Goal: Information Seeking & Learning: Learn about a topic

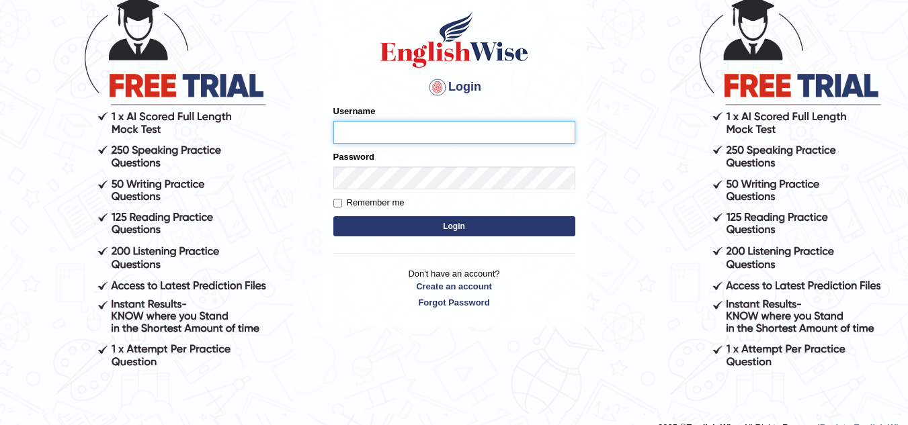
click at [376, 130] on input "Username" at bounding box center [454, 132] width 242 height 23
type input "jorgesmith_parramatta"
click at [423, 227] on button "Login" at bounding box center [454, 226] width 242 height 20
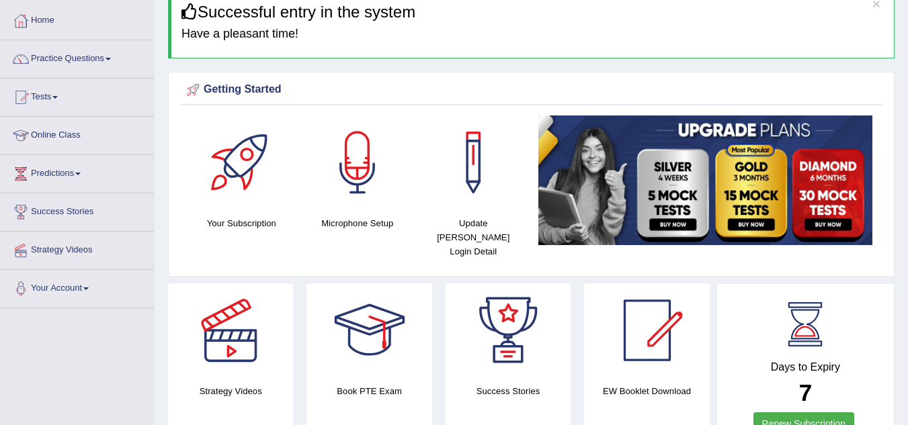
scroll to position [54, 0]
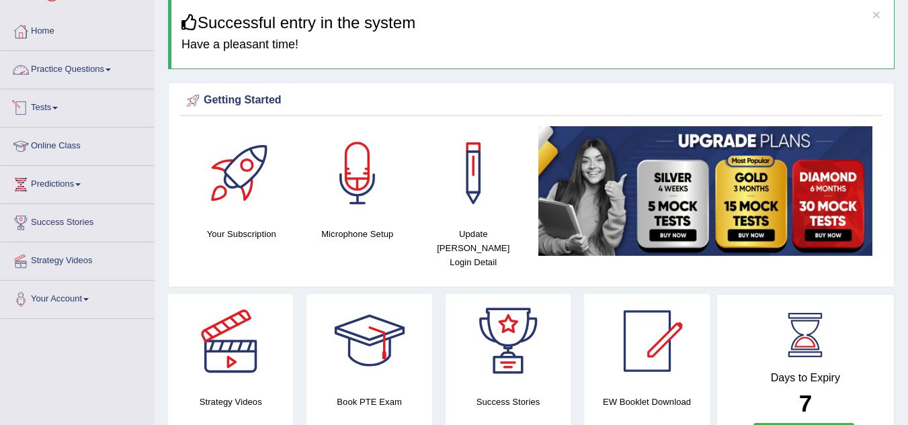
click at [46, 105] on link "Tests" at bounding box center [77, 106] width 153 height 34
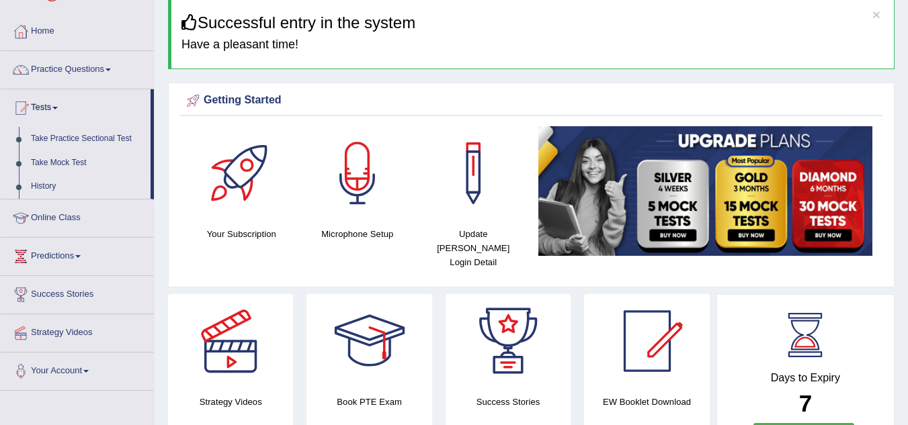
click at [44, 183] on link "History" at bounding box center [88, 187] width 126 height 24
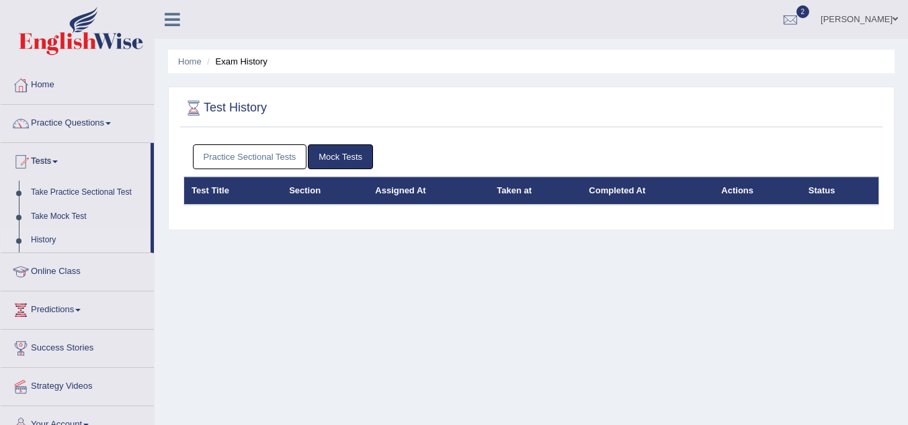
click at [267, 156] on link "Practice Sectional Tests" at bounding box center [250, 156] width 114 height 25
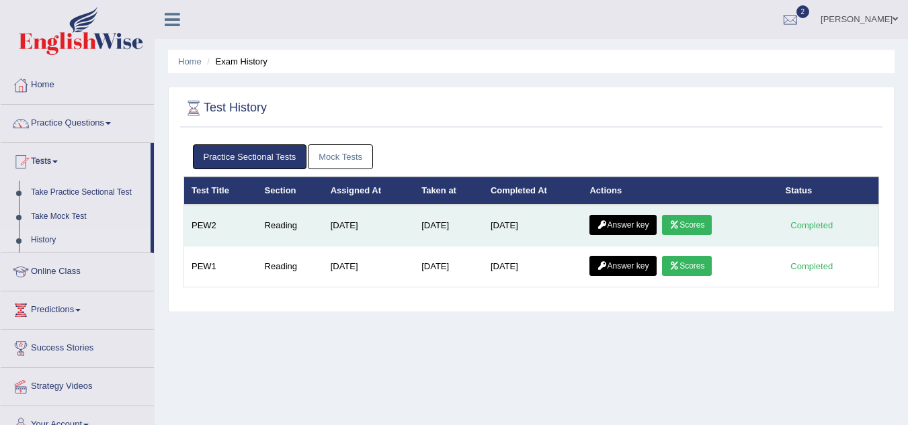
click at [603, 224] on icon at bounding box center [602, 225] width 10 height 8
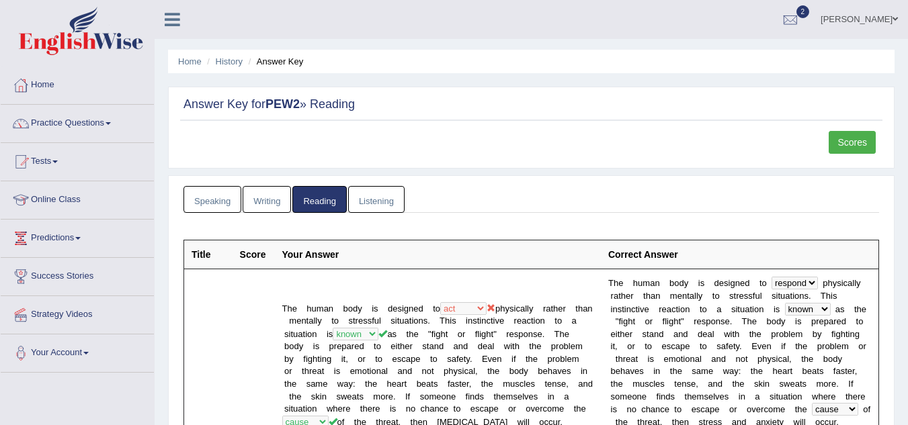
click at [859, 139] on link "Scores" at bounding box center [851, 142] width 47 height 23
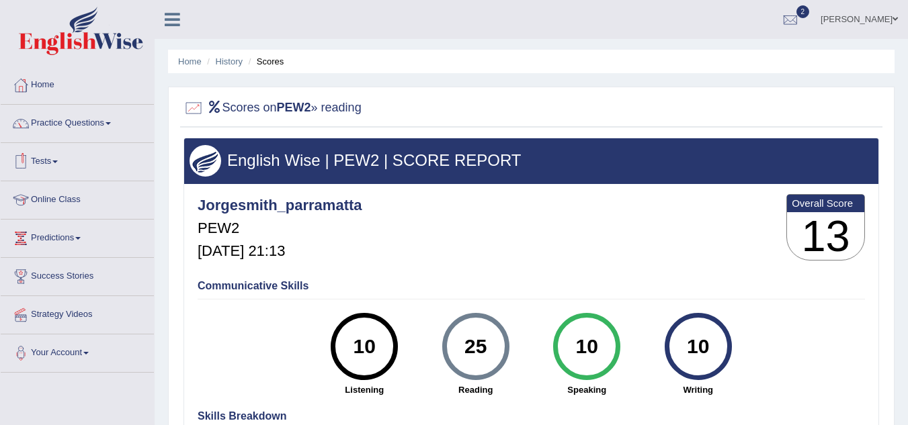
click at [46, 163] on link "Tests" at bounding box center [77, 160] width 153 height 34
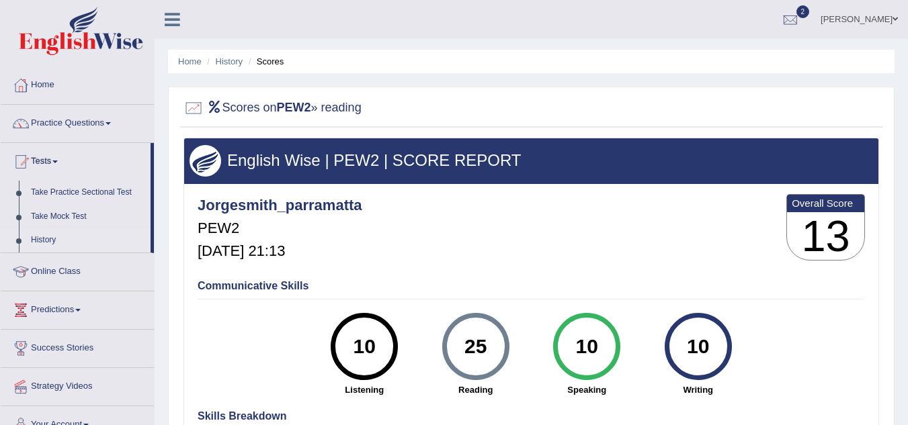
click at [44, 238] on link "History" at bounding box center [88, 240] width 126 height 24
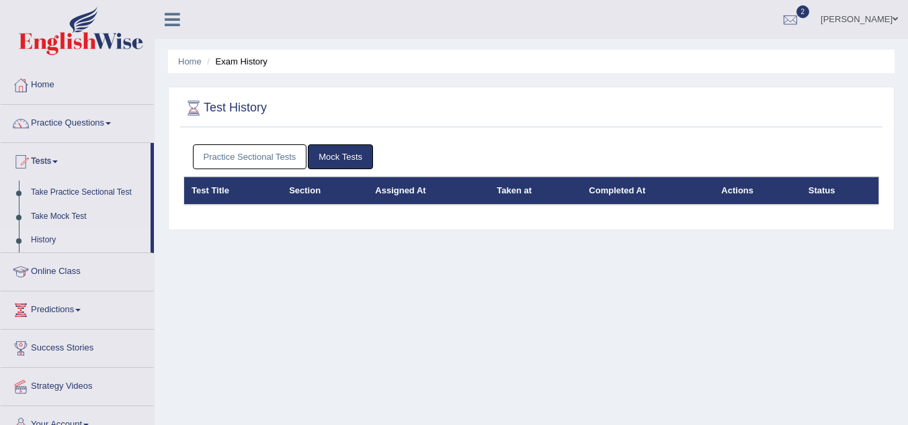
click at [271, 157] on link "Practice Sectional Tests" at bounding box center [250, 156] width 114 height 25
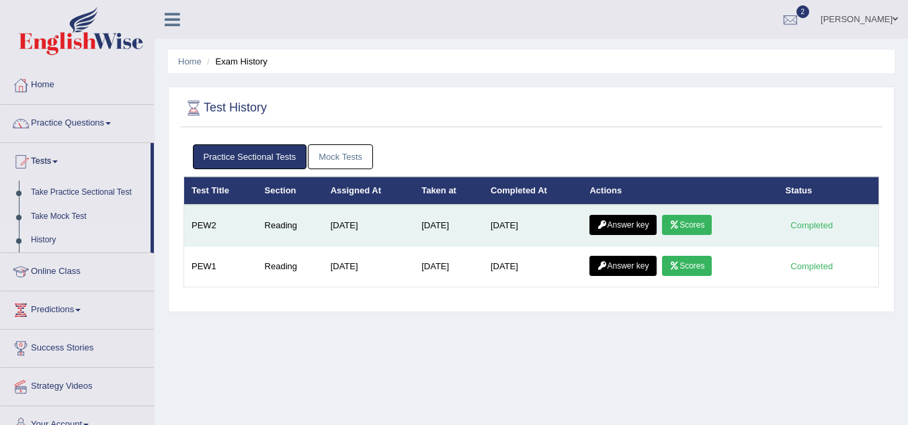
click at [693, 224] on link "Scores" at bounding box center [687, 225] width 50 height 20
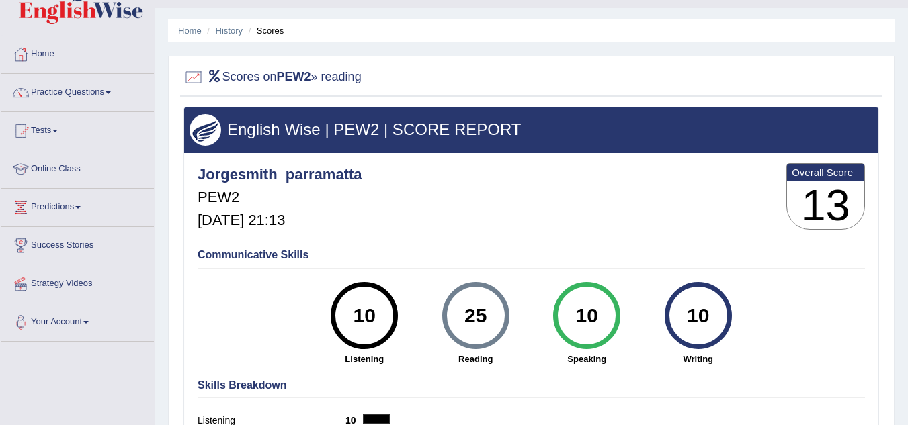
scroll to position [28, 0]
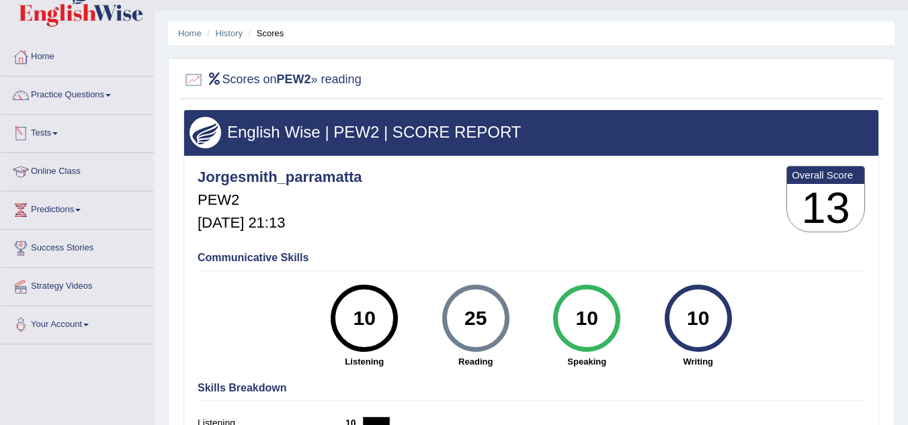
click at [48, 129] on link "Tests" at bounding box center [77, 132] width 153 height 34
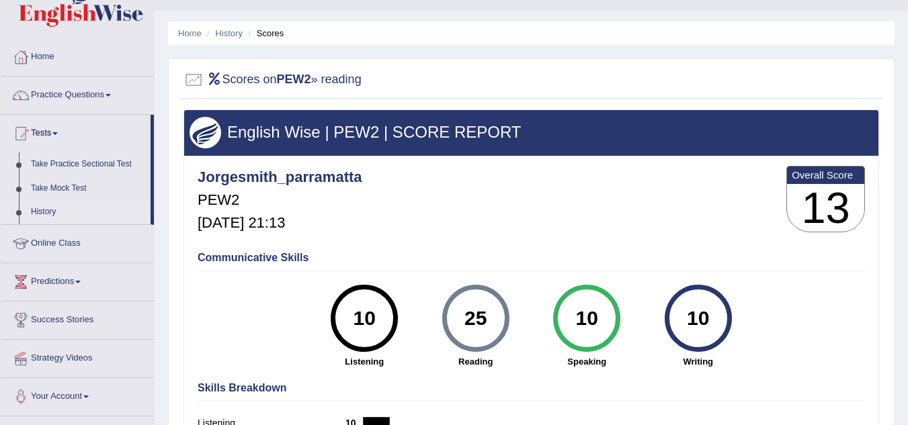
click at [44, 210] on link "History" at bounding box center [88, 212] width 126 height 24
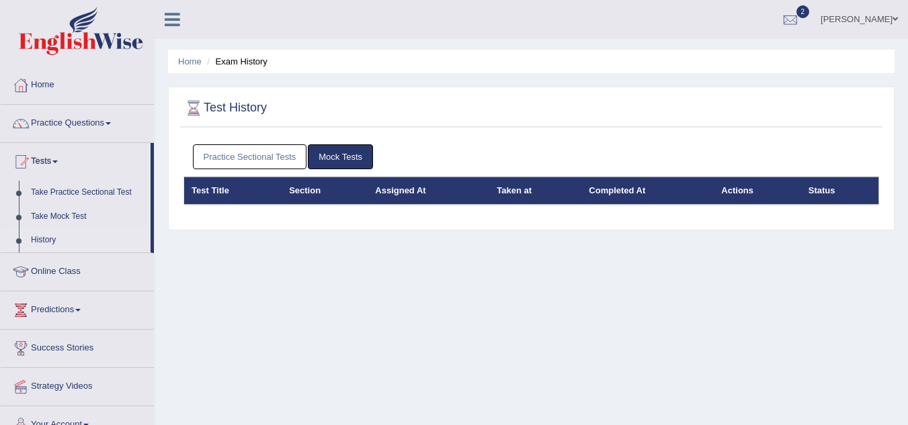
click at [281, 156] on link "Practice Sectional Tests" at bounding box center [250, 156] width 114 height 25
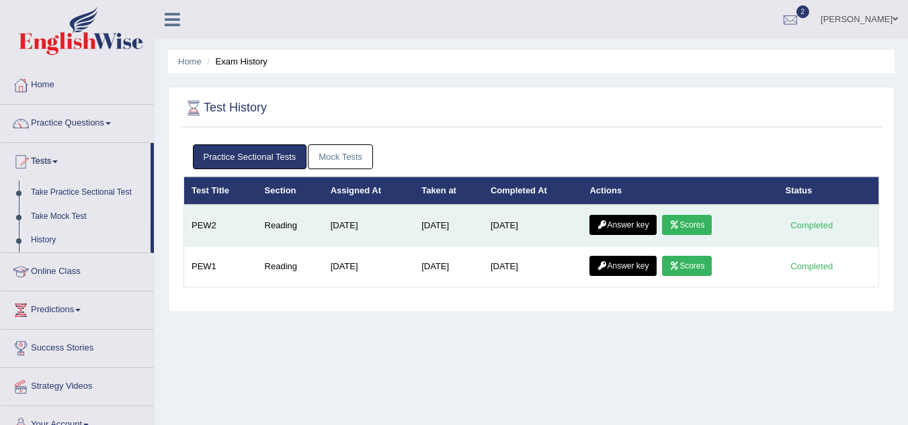
click at [628, 221] on link "Answer key" at bounding box center [622, 225] width 67 height 20
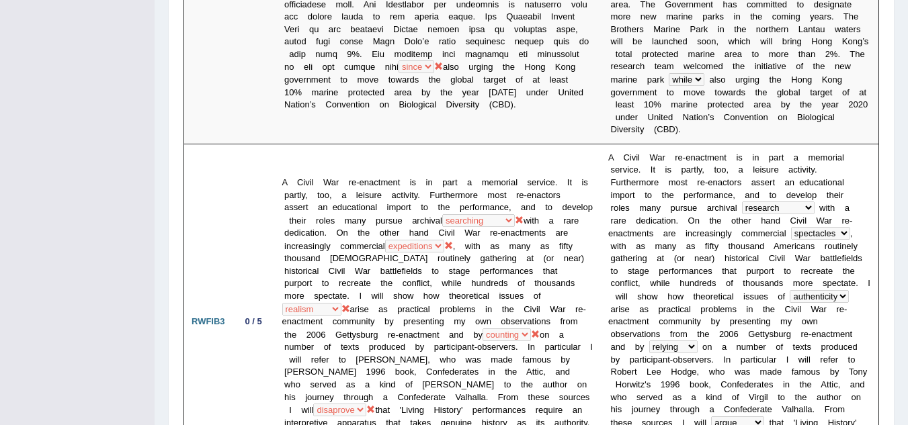
scroll to position [855, 0]
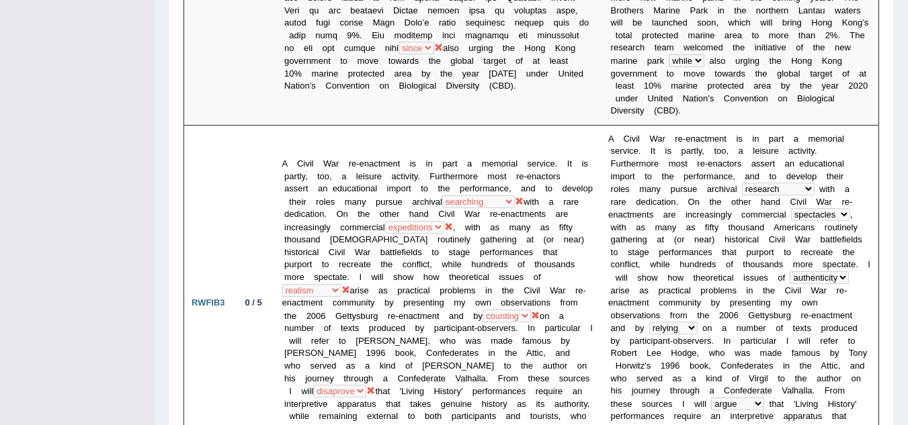
drag, startPoint x: 915, startPoint y: 32, endPoint x: 915, endPoint y: 122, distance: 90.7
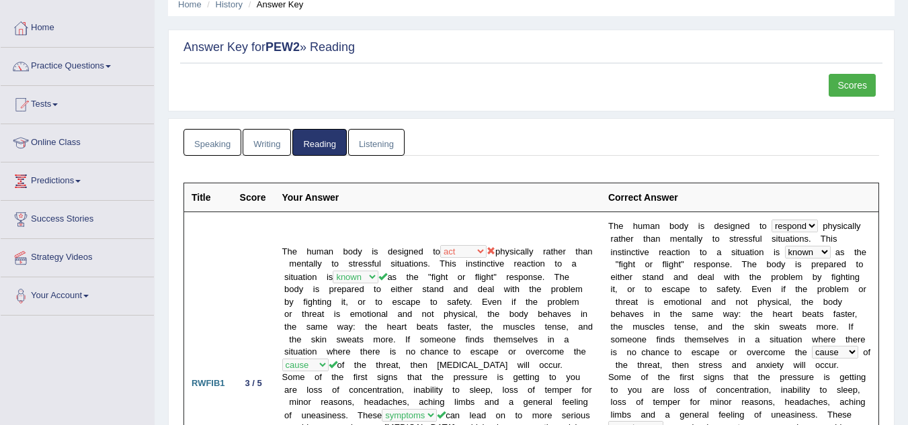
scroll to position [50, 0]
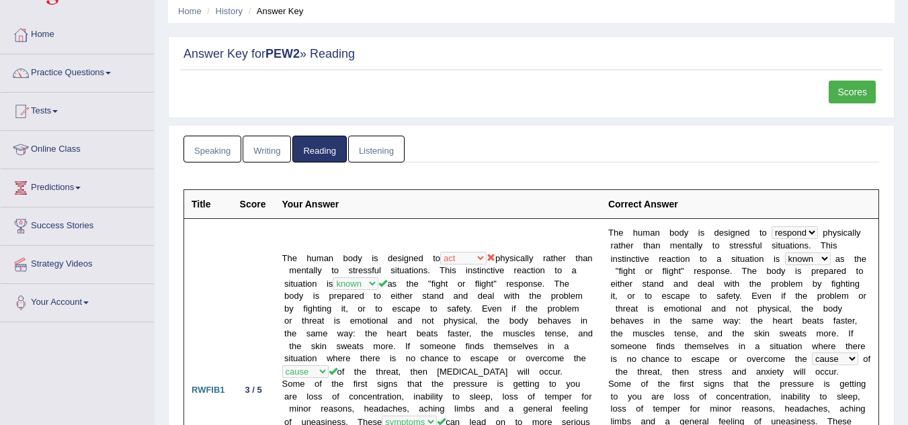
click at [845, 93] on link "Scores" at bounding box center [851, 92] width 47 height 23
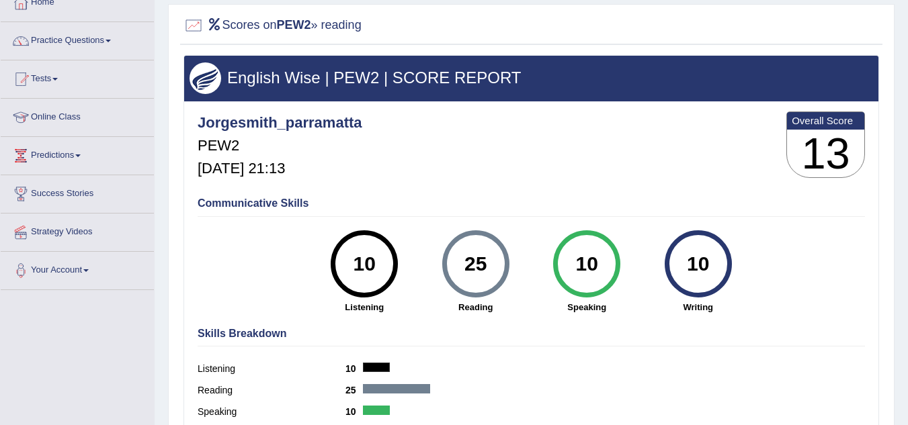
scroll to position [81, 0]
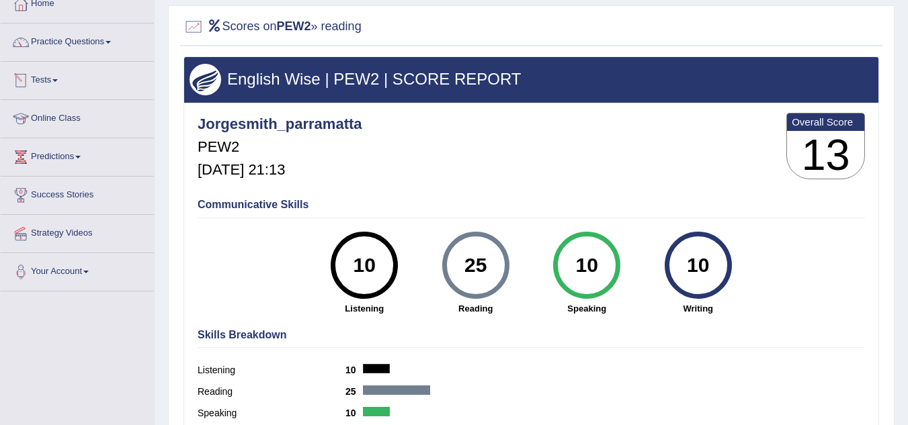
click at [41, 79] on link "Tests" at bounding box center [77, 79] width 153 height 34
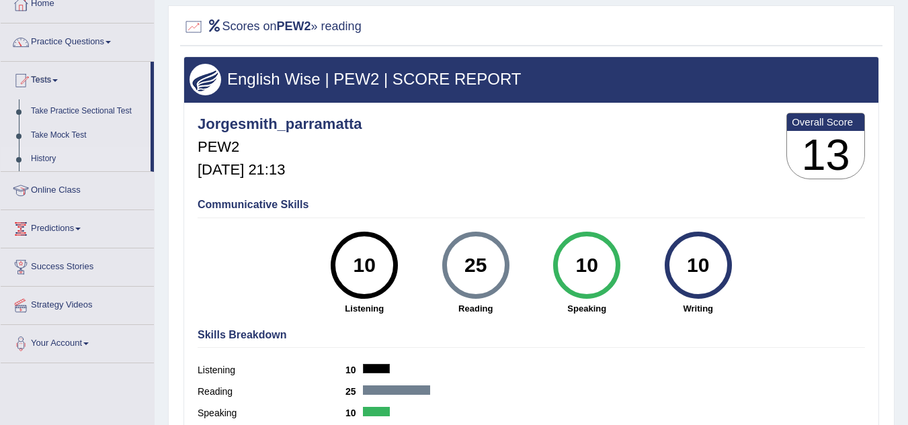
click at [36, 159] on link "History" at bounding box center [88, 159] width 126 height 24
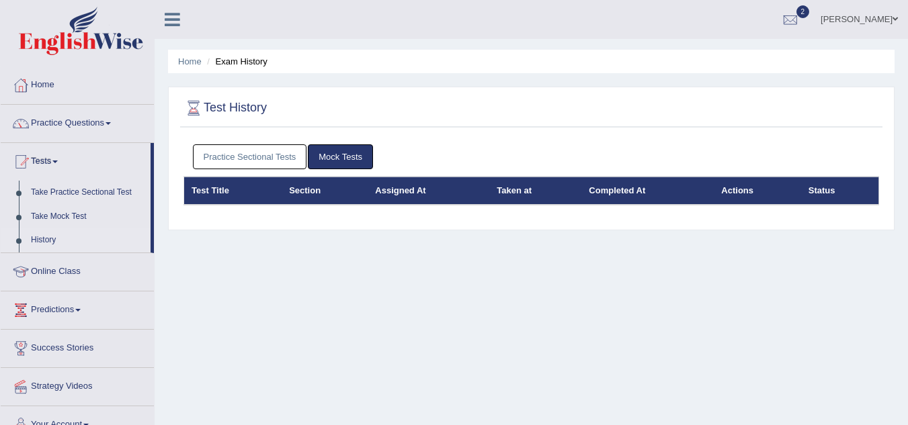
click at [248, 153] on link "Practice Sectional Tests" at bounding box center [250, 156] width 114 height 25
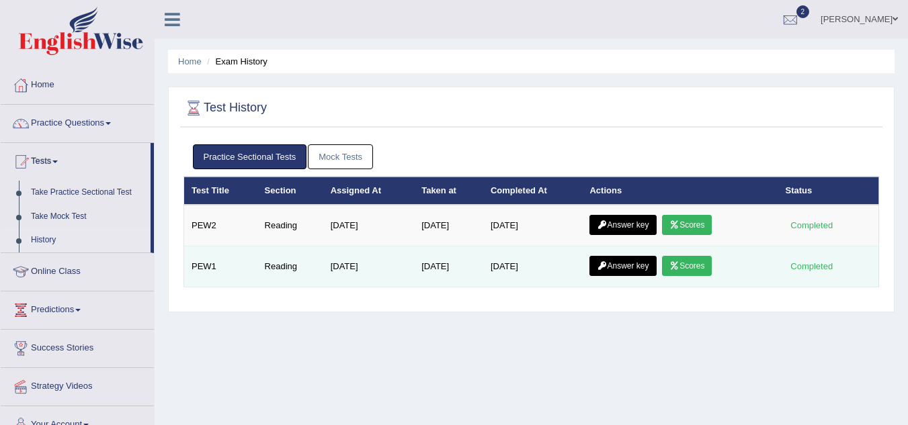
click at [688, 268] on link "Scores" at bounding box center [687, 266] width 50 height 20
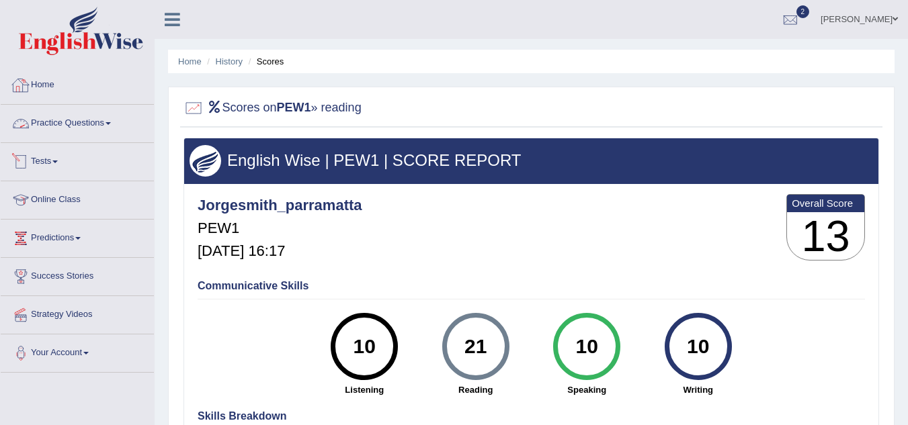
click at [40, 161] on link "Tests" at bounding box center [77, 160] width 153 height 34
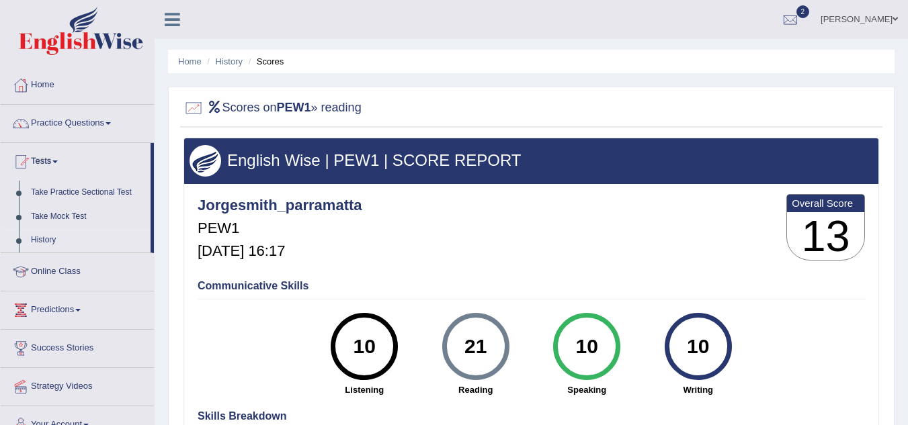
click at [41, 240] on link "History" at bounding box center [88, 240] width 126 height 24
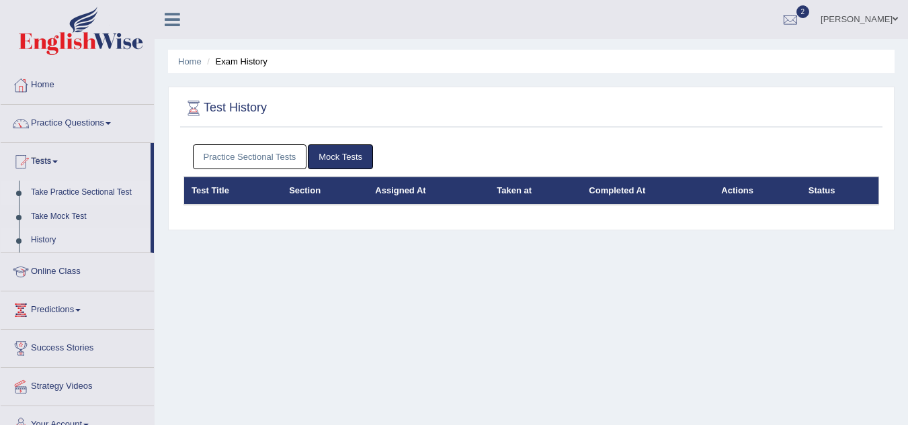
click at [103, 192] on link "Take Practice Sectional Test" at bounding box center [88, 193] width 126 height 24
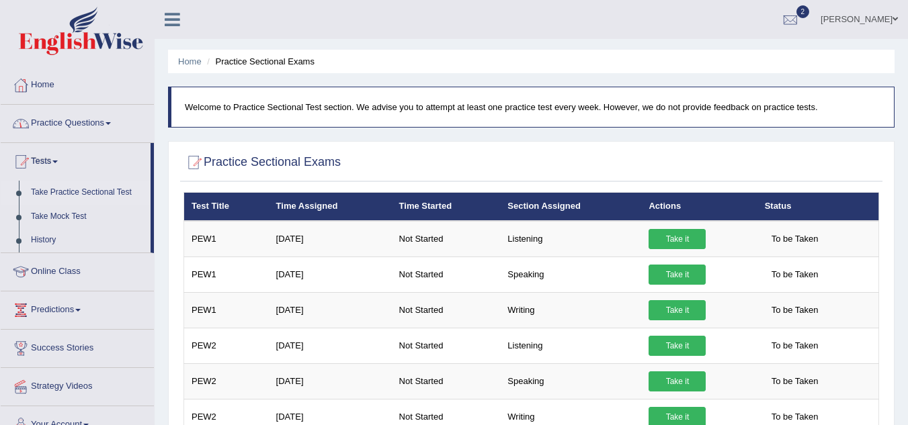
click at [77, 124] on link "Practice Questions" at bounding box center [77, 122] width 153 height 34
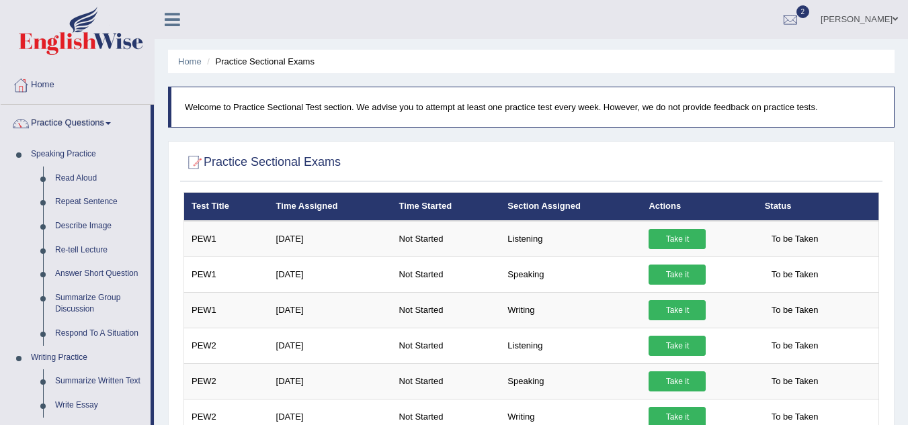
drag, startPoint x: 153, startPoint y: 157, endPoint x: 156, endPoint y: 209, distance: 52.5
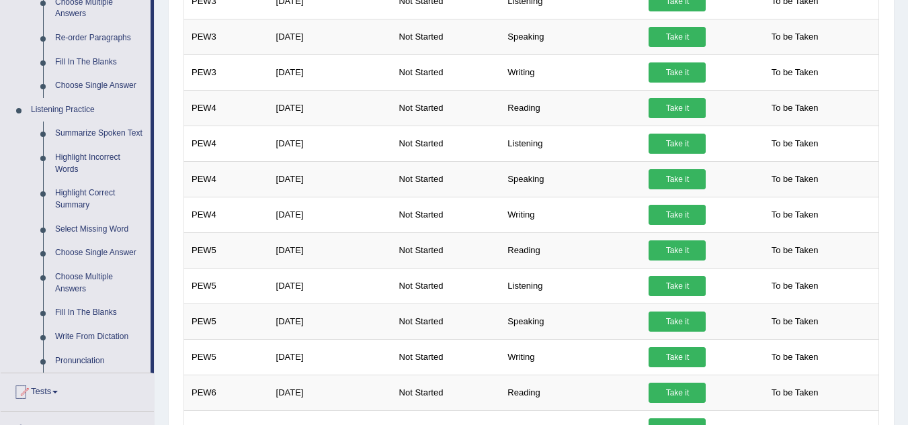
scroll to position [493, 0]
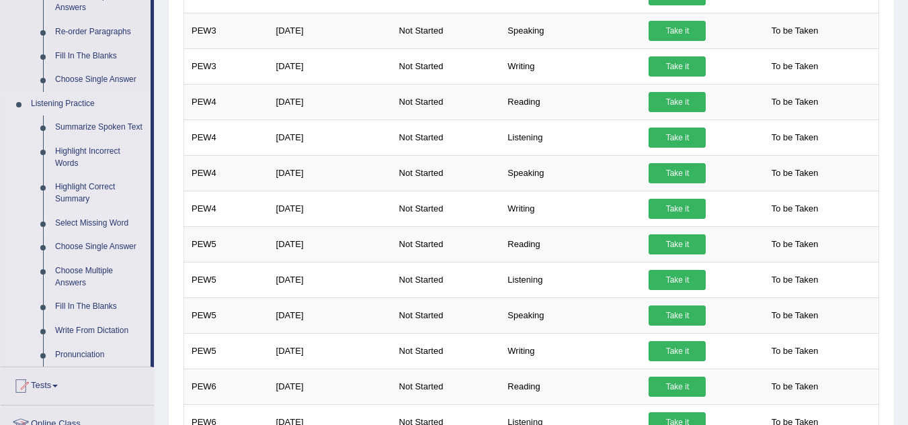
click at [25, 212] on li "Select Missing Word" at bounding box center [88, 224] width 126 height 24
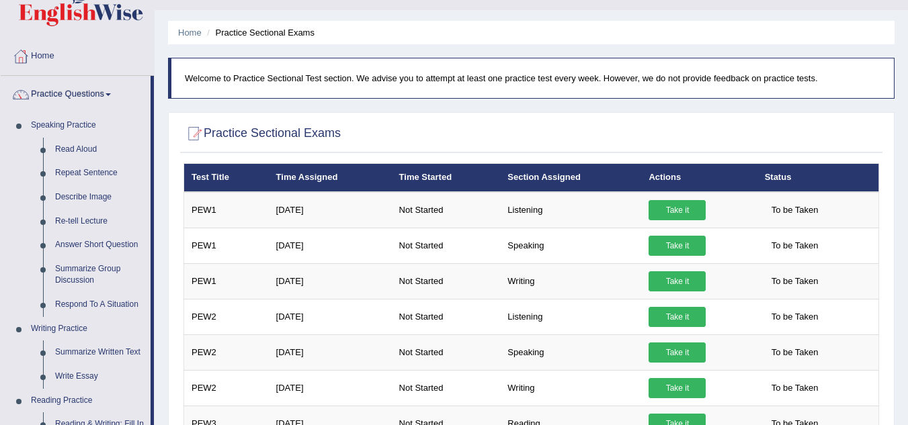
scroll to position [26, 0]
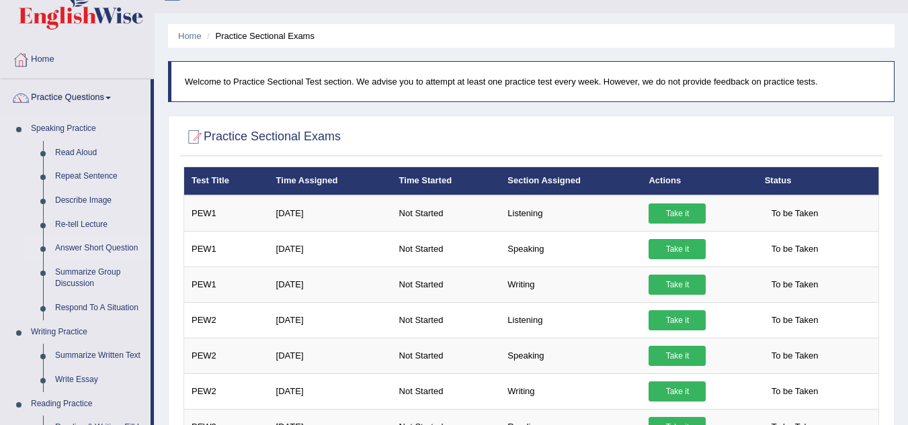
click at [95, 247] on link "Answer Short Question" at bounding box center [99, 249] width 101 height 24
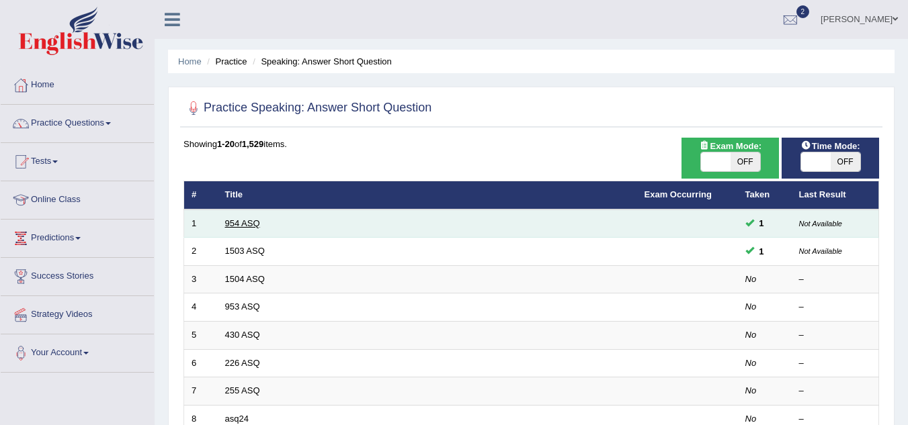
click at [243, 220] on link "954 ASQ" at bounding box center [242, 223] width 35 height 10
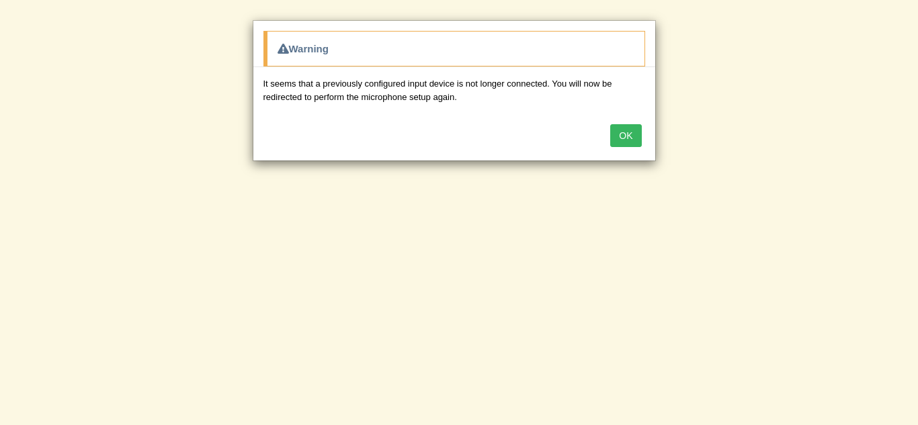
click at [622, 129] on button "OK" at bounding box center [625, 135] width 31 height 23
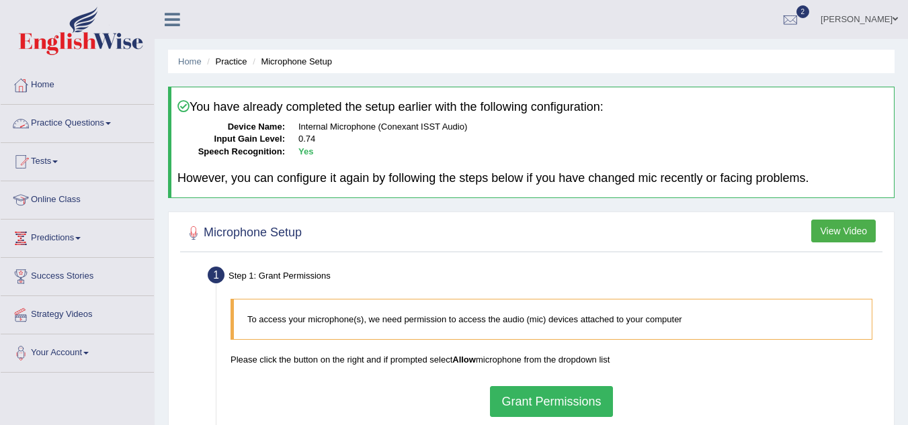
click at [71, 124] on link "Practice Questions" at bounding box center [77, 122] width 153 height 34
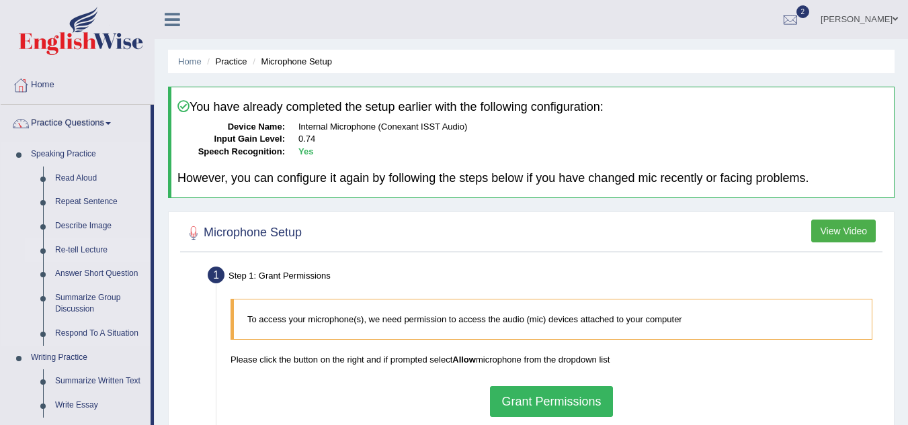
click at [81, 255] on link "Re-tell Lecture" at bounding box center [99, 251] width 101 height 24
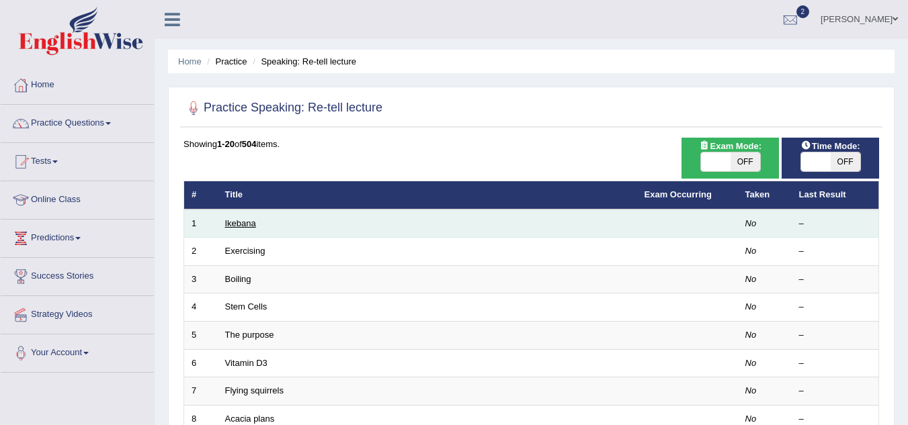
click at [243, 226] on link "Ikebana" at bounding box center [240, 223] width 31 height 10
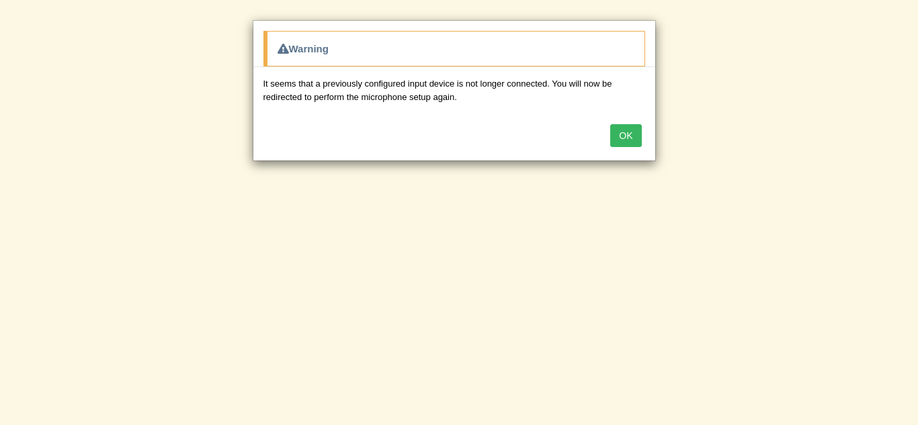
click at [628, 125] on button "OK" at bounding box center [625, 135] width 31 height 23
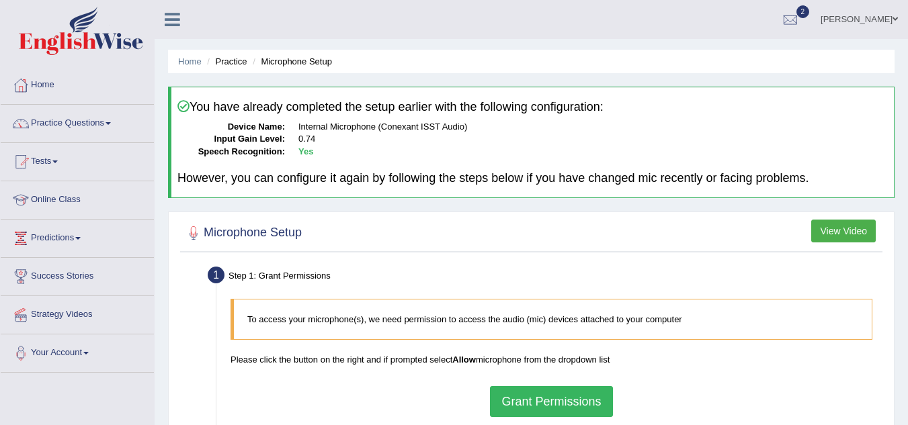
click at [49, 162] on link "Tests" at bounding box center [77, 160] width 153 height 34
